Goal: Task Accomplishment & Management: Manage account settings

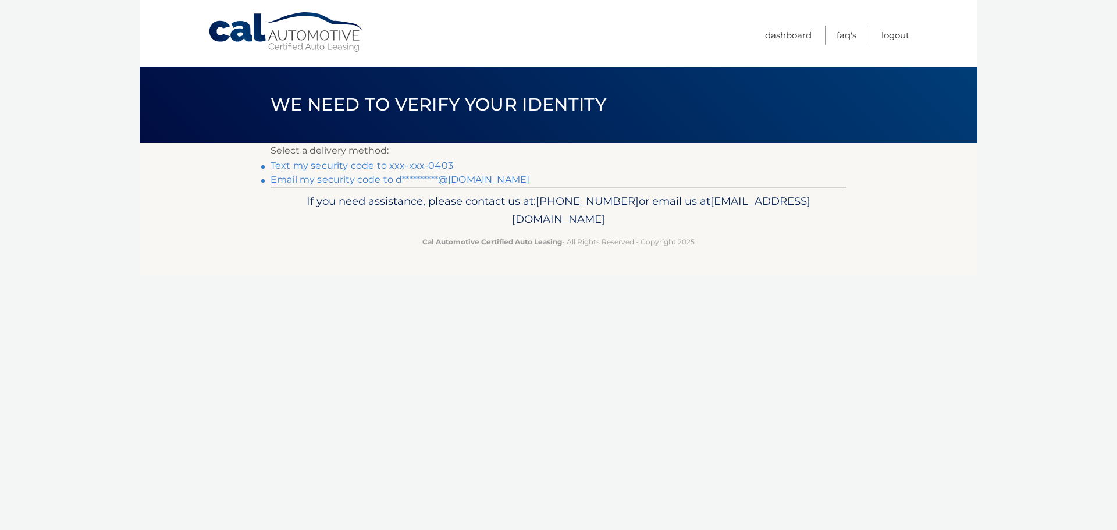
click at [352, 163] on link "Text my security code to xxx-xxx-0403" at bounding box center [362, 165] width 183 height 11
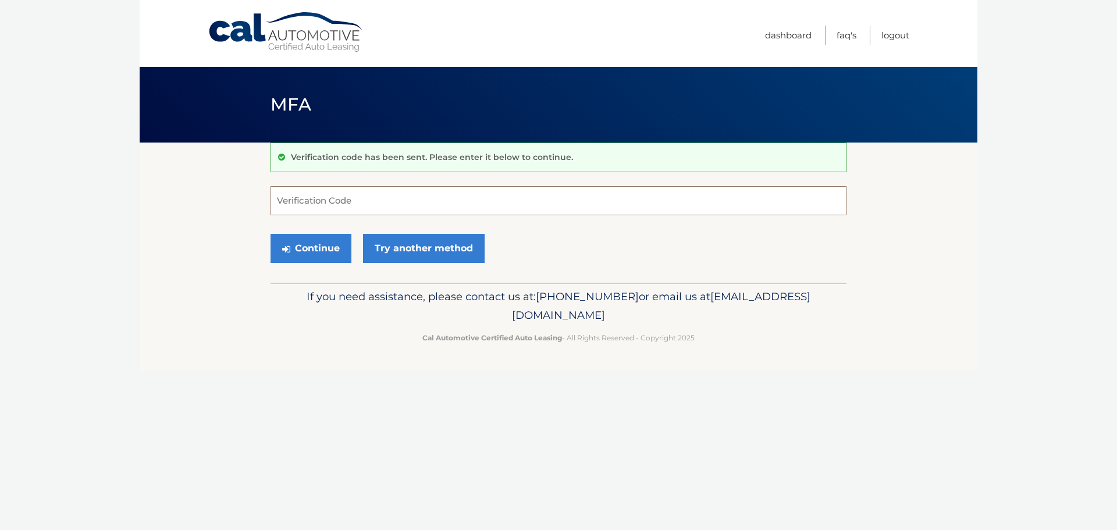
click at [329, 207] on input "Verification Code" at bounding box center [559, 200] width 576 height 29
type input "791505"
click at [306, 243] on button "Continue" at bounding box center [311, 248] width 81 height 29
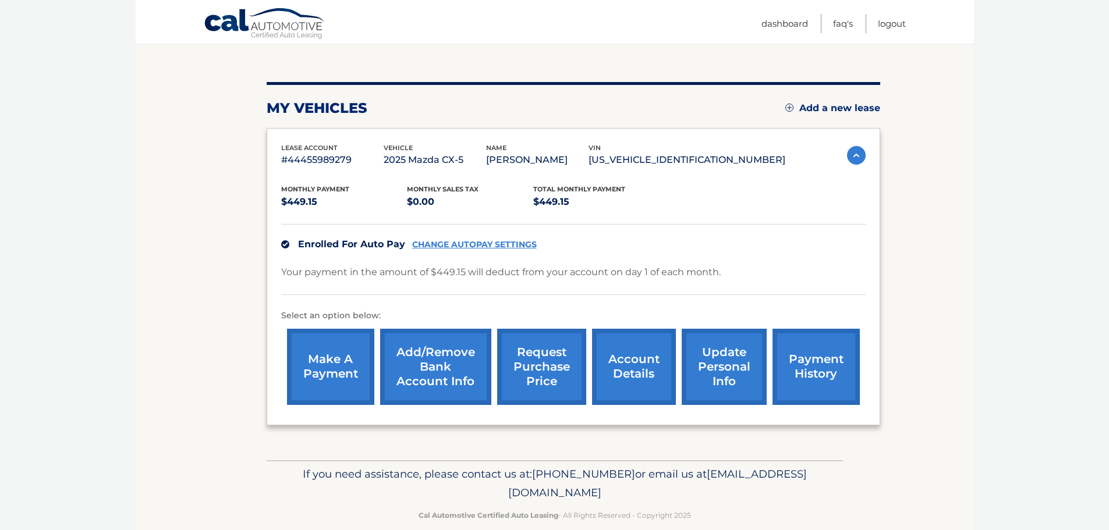
scroll to position [131, 0]
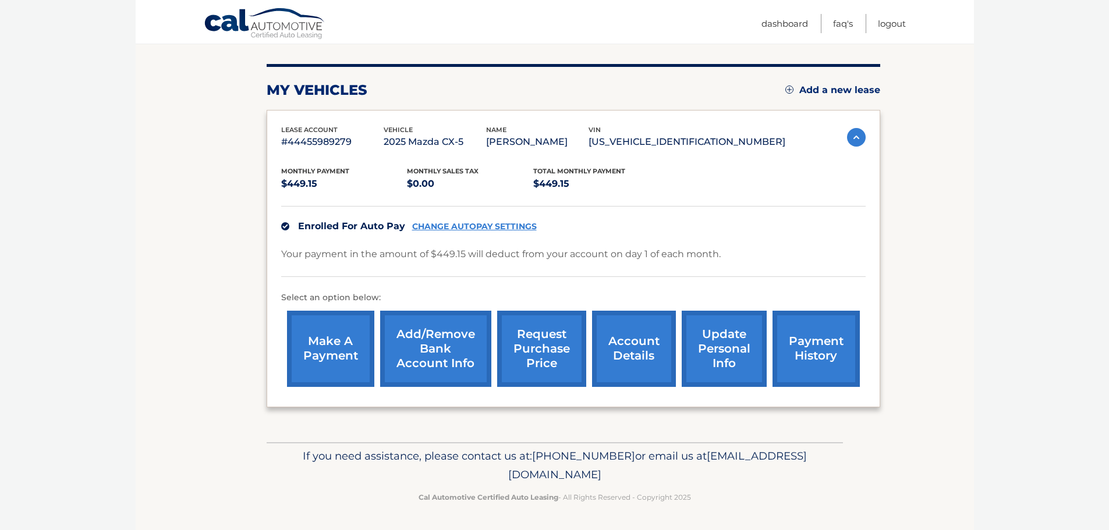
click at [446, 336] on link "Add/Remove bank account info" at bounding box center [435, 349] width 111 height 76
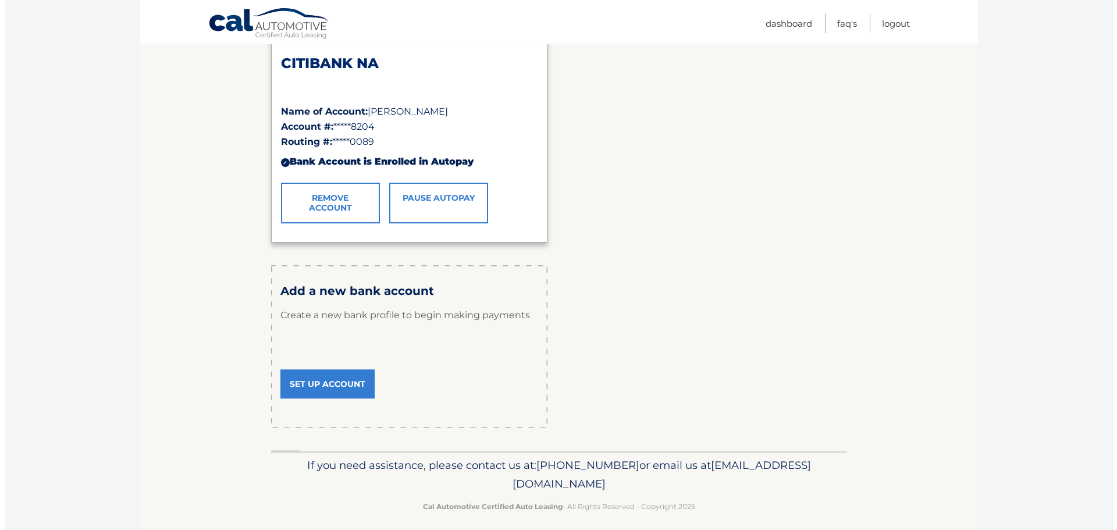
scroll to position [208, 0]
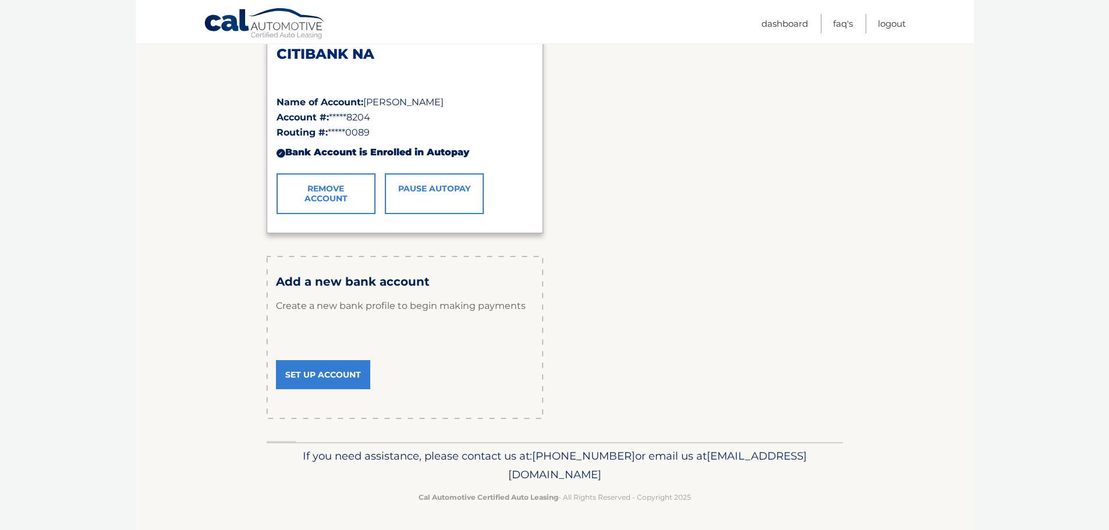
click at [348, 197] on link "Remove Account" at bounding box center [325, 193] width 99 height 41
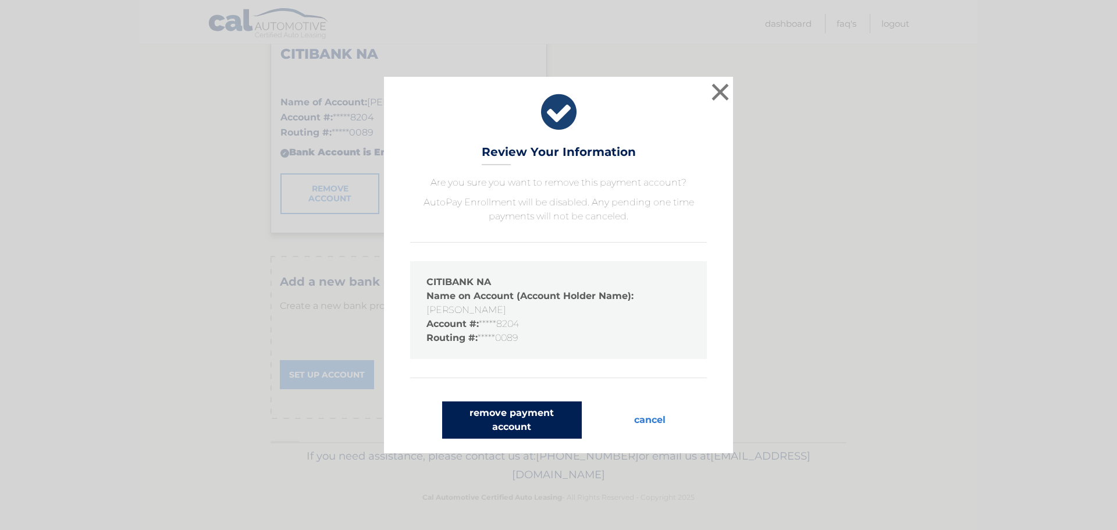
click at [501, 417] on button "remove payment account" at bounding box center [512, 420] width 140 height 37
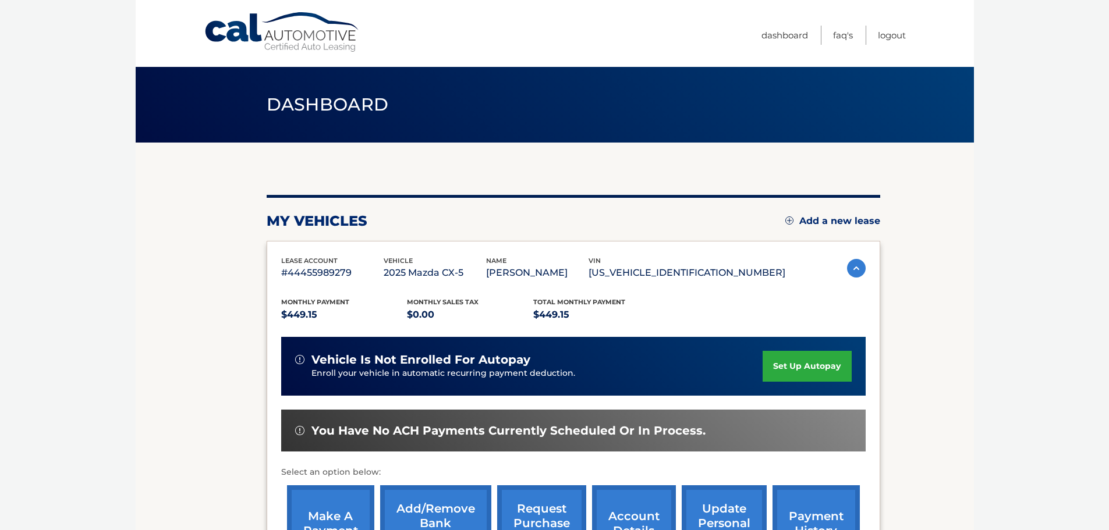
click at [800, 369] on link "set up autopay" at bounding box center [806, 366] width 88 height 31
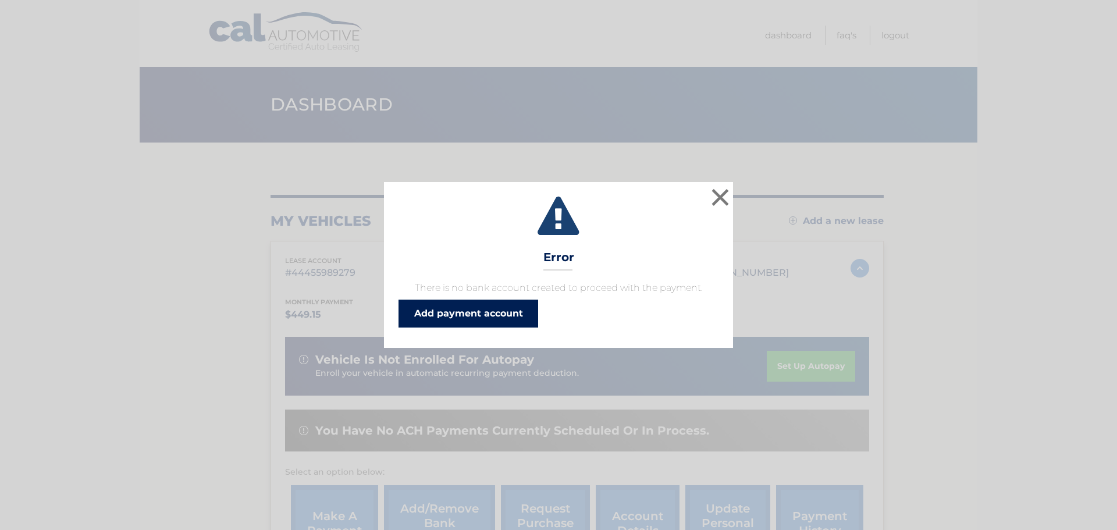
click at [484, 306] on link "Add payment account" at bounding box center [469, 314] width 140 height 28
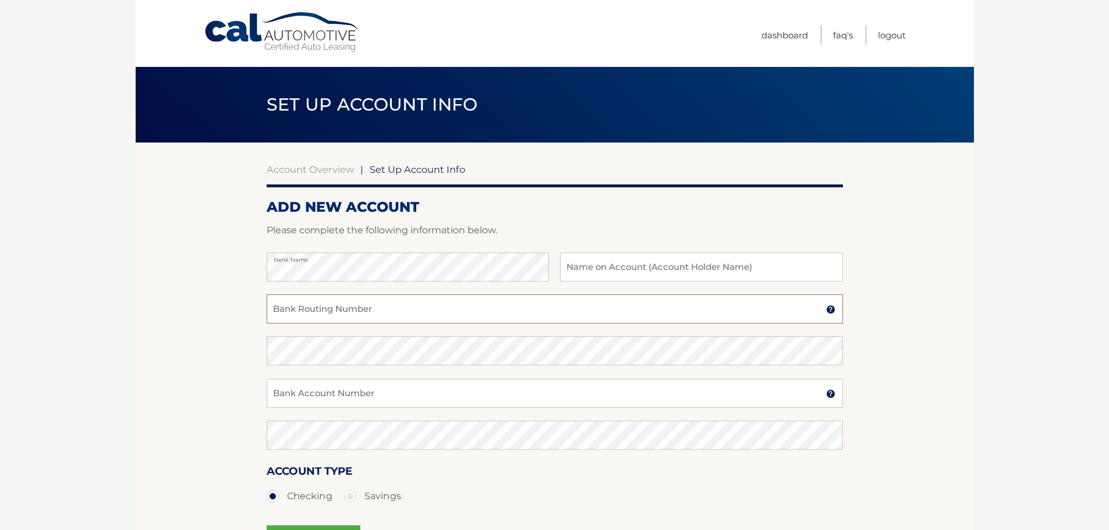
click at [379, 308] on input "Bank Routing Number" at bounding box center [555, 308] width 576 height 29
click at [325, 306] on input "Bank Routing Number" at bounding box center [555, 308] width 576 height 29
type input "021000089"
click at [335, 396] on input "Bank Account Number" at bounding box center [555, 393] width 576 height 29
type input "12031828204"
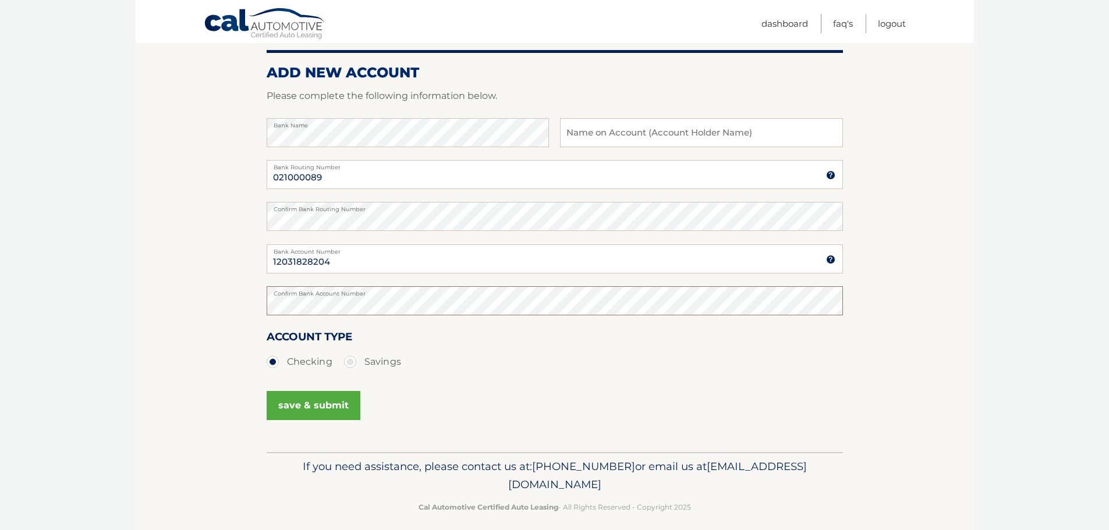
scroll to position [145, 0]
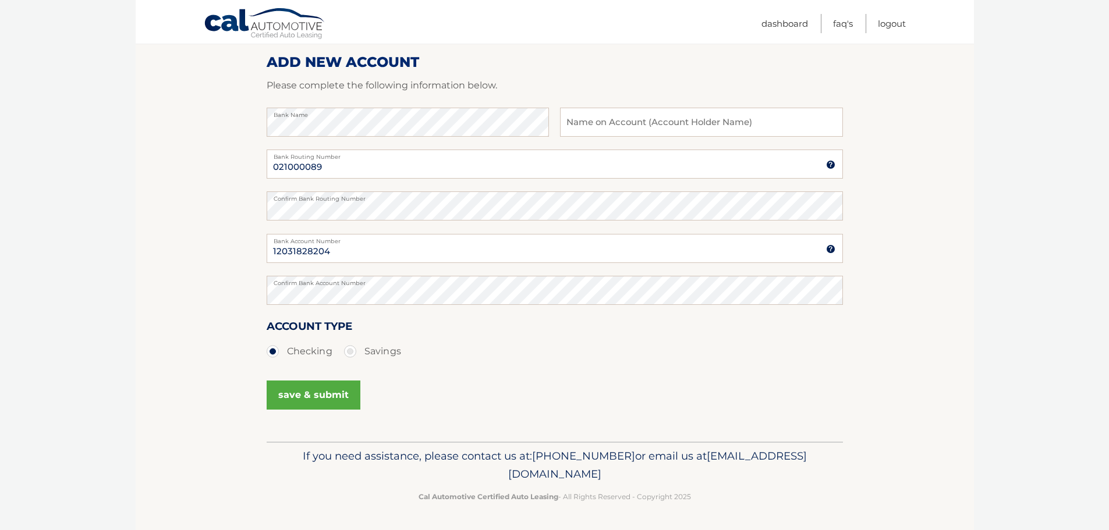
click at [313, 395] on button "save & submit" at bounding box center [314, 395] width 94 height 29
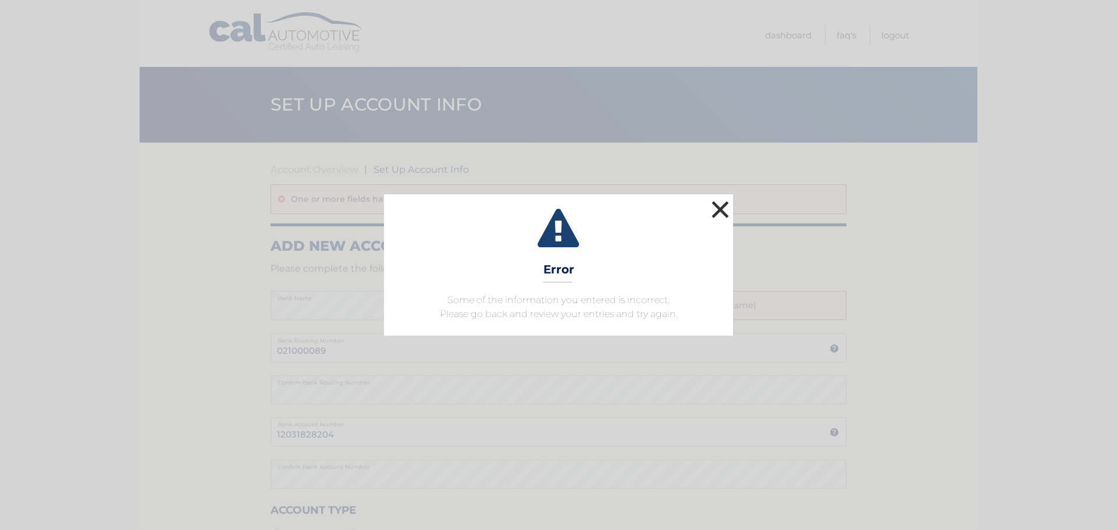
click at [728, 208] on button "×" at bounding box center [720, 209] width 23 height 23
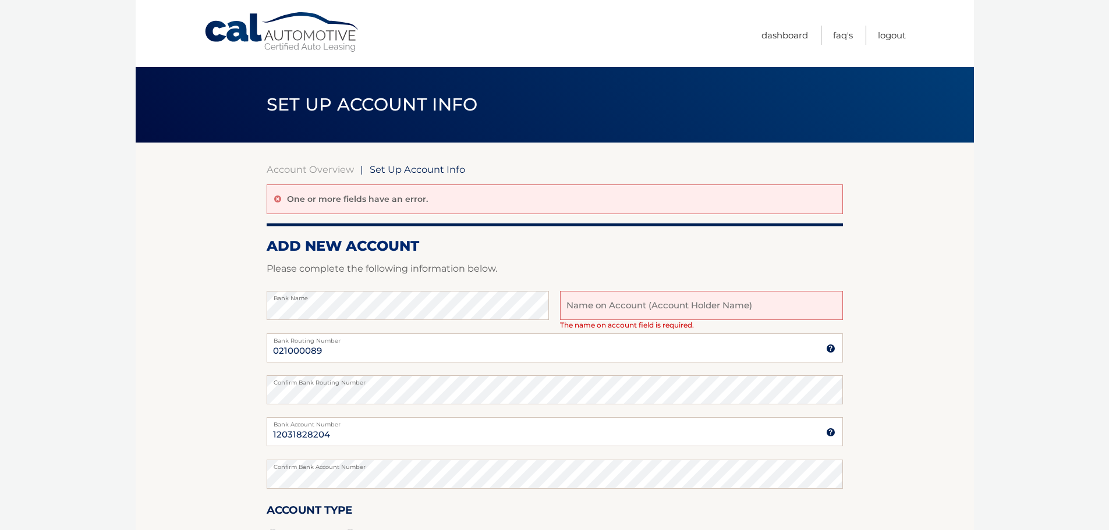
click at [615, 307] on input "text" at bounding box center [701, 305] width 282 height 29
type input "[PERSON_NAME]"
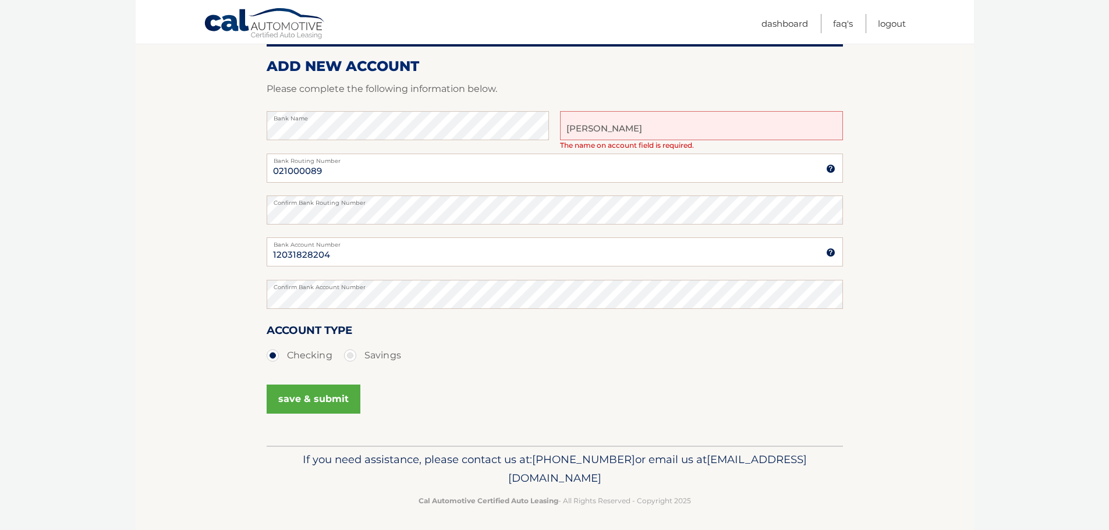
scroll to position [184, 0]
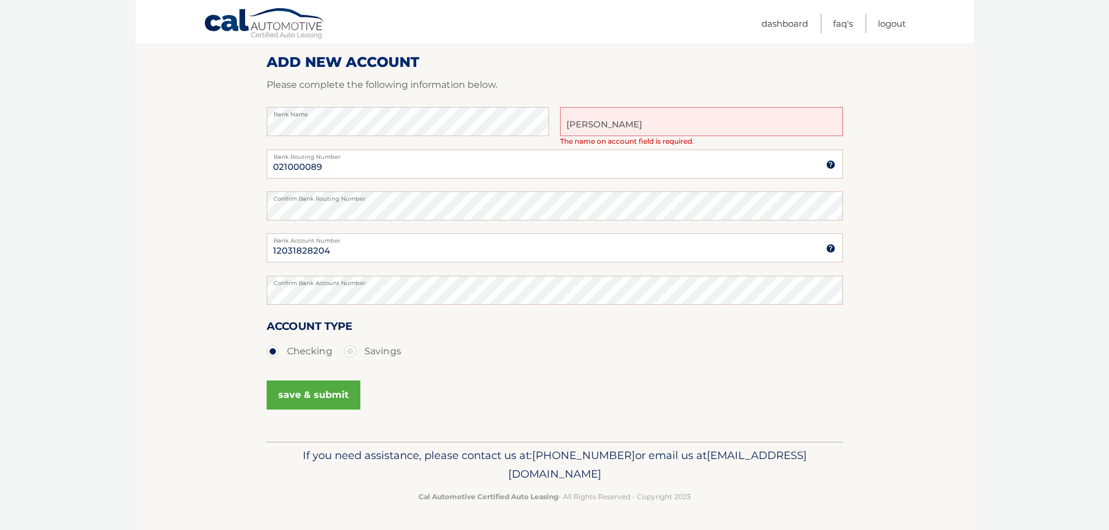
click at [325, 398] on button "save & submit" at bounding box center [314, 395] width 94 height 29
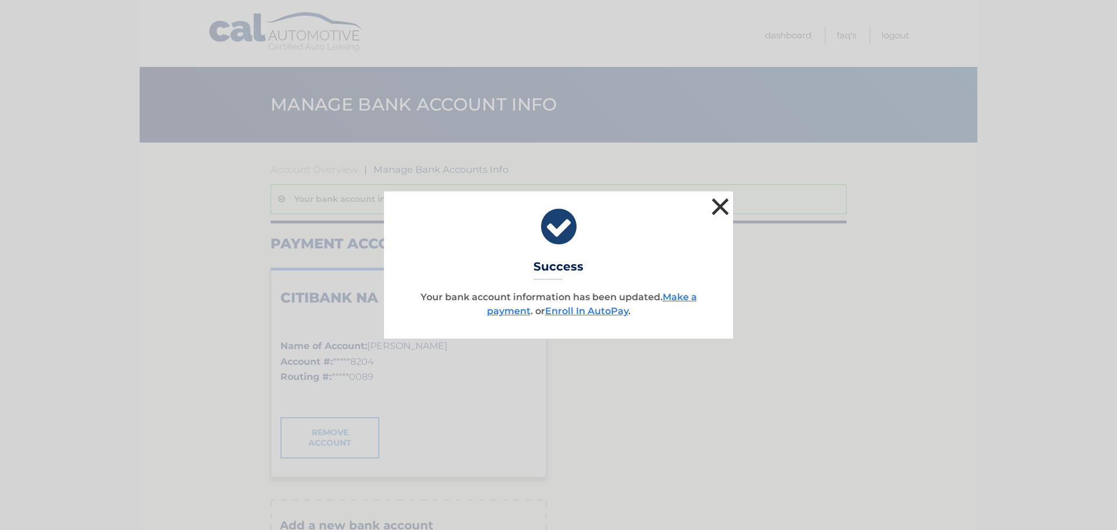
click at [721, 203] on button "×" at bounding box center [720, 206] width 23 height 23
